Goal: Check status: Check status

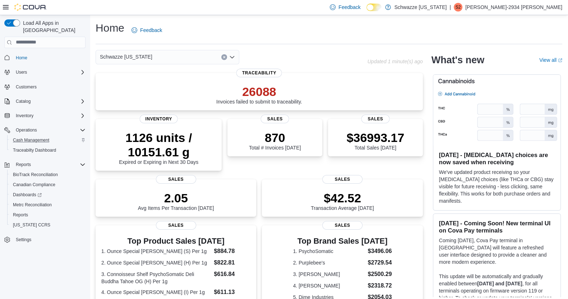
click at [81, 136] on div "Cash Management" at bounding box center [47, 140] width 75 height 9
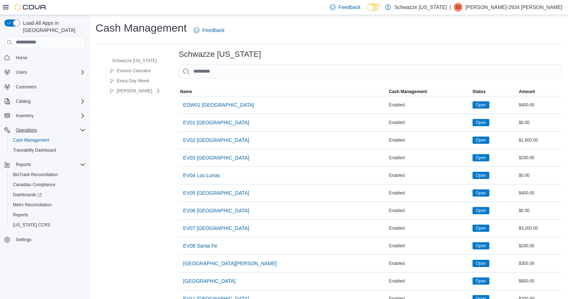
click at [82, 127] on icon "Complex example" at bounding box center [83, 130] width 6 height 6
click at [84, 141] on icon "Complex example" at bounding box center [83, 144] width 6 height 6
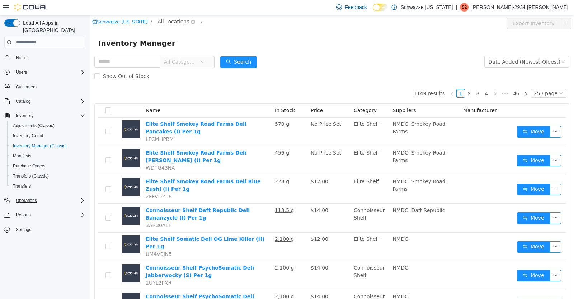
click at [174, 23] on span "All Locations" at bounding box center [174, 21] width 32 height 8
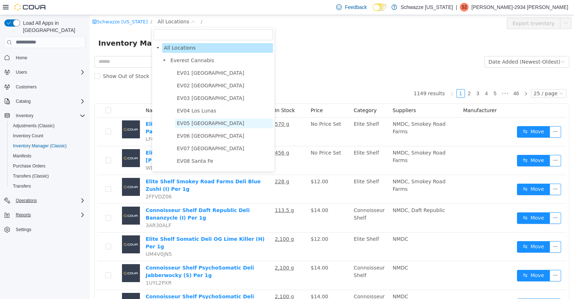
click at [194, 126] on span "EV05 Uptown" at bounding box center [210, 123] width 67 height 6
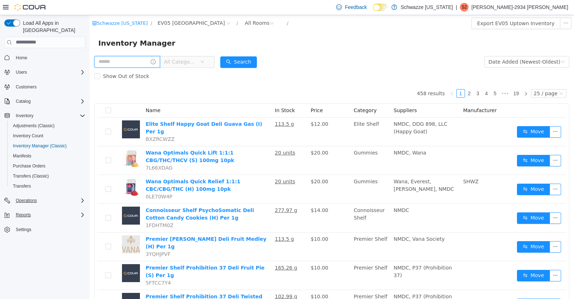
click at [113, 62] on input "text" at bounding box center [127, 61] width 66 height 11
type input "******"
click at [261, 63] on button "Search" at bounding box center [245, 61] width 37 height 11
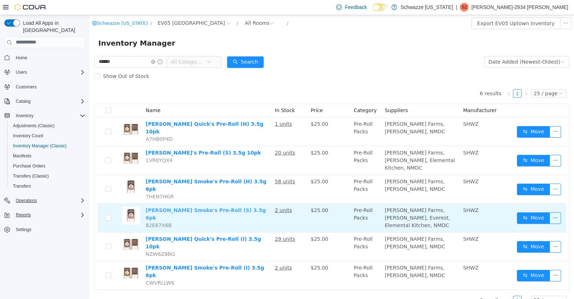
click at [212, 207] on link "[PERSON_NAME] Smoke's Pre-Roll (S) 3.5g 6pk" at bounding box center [206, 213] width 120 height 13
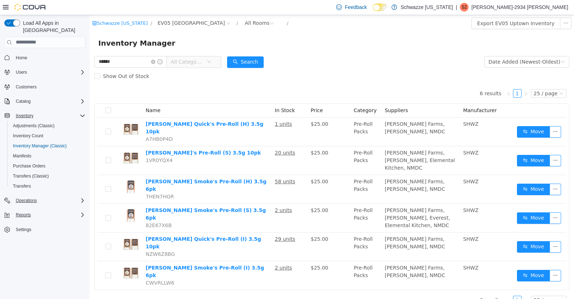
click at [82, 113] on icon "Complex example" at bounding box center [83, 116] width 6 height 6
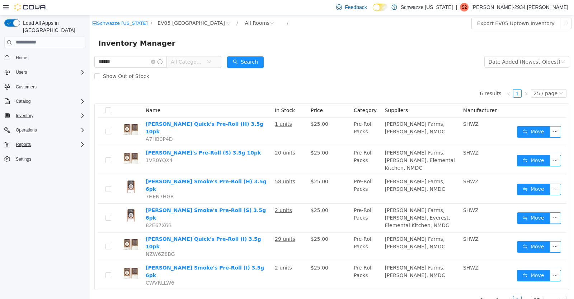
click at [76, 140] on div "Reports" at bounding box center [49, 144] width 73 height 9
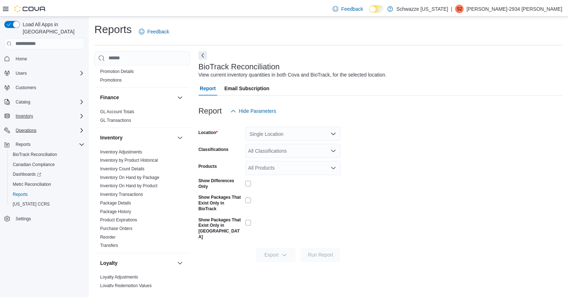
scroll to position [176, 0]
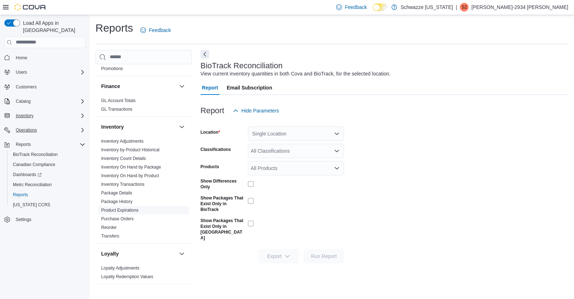
click at [125, 208] on link "Product Expirations" at bounding box center [119, 210] width 37 height 5
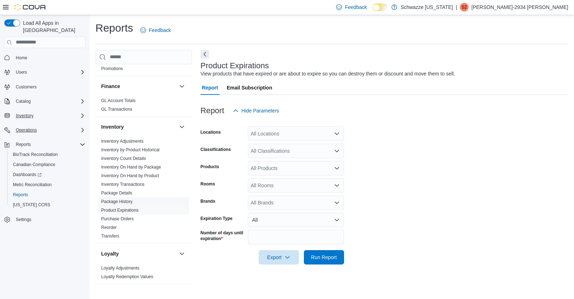
click at [127, 201] on link "Package History" at bounding box center [116, 201] width 31 height 5
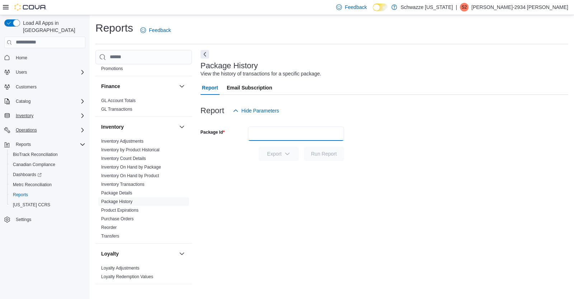
click at [308, 133] on input "Package Id" at bounding box center [296, 133] width 96 height 14
type input "**********"
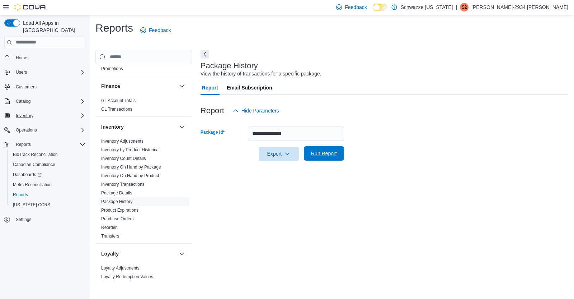
click at [332, 154] on span "Run Report" at bounding box center [324, 153] width 26 height 7
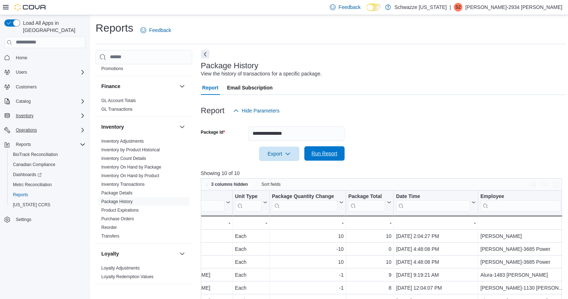
scroll to position [0, 480]
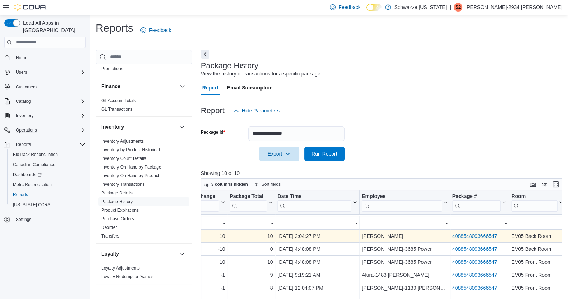
click at [484, 233] on link "4088548093666547" at bounding box center [474, 236] width 45 height 6
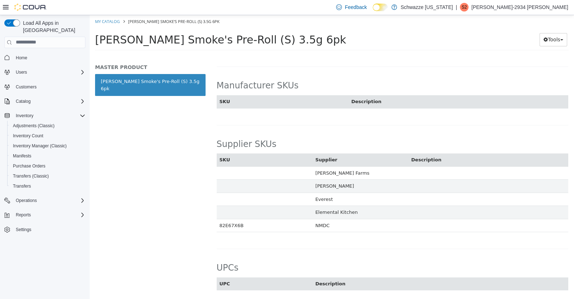
scroll to position [459, 0]
